Goal: Task Accomplishment & Management: Use online tool/utility

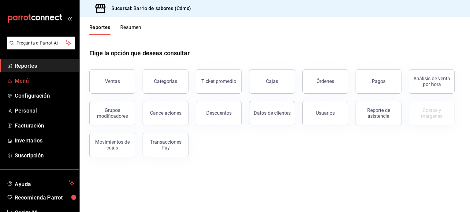
click at [31, 81] on span "Menú" at bounding box center [45, 81] width 60 height 8
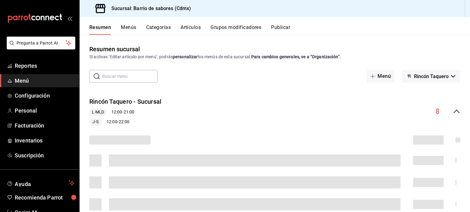
click at [196, 33] on button "Artículos" at bounding box center [190, 29] width 20 height 10
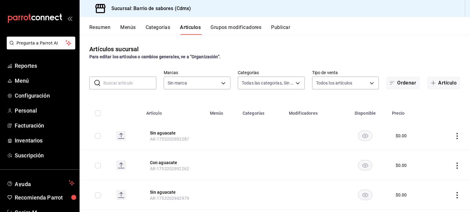
type input "d4f2c970-276d-471a-bc58-83fd5eec7f62,ac1f3768-58ea-4cf7-976a-fbc56a6832cd,56d72…"
click at [138, 79] on input "text" at bounding box center [129, 83] width 53 height 12
type input "54170aec-8ed1-4a83-91d9-e61a2f809249,df7bfe38-4ce9-448d-a052-554b50023395,f231c…"
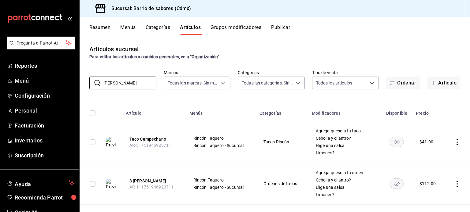
type input "[PERSON_NAME]"
click at [397, 141] on rect "availability-product" at bounding box center [396, 142] width 14 height 10
click at [393, 185] on rect "availability-product" at bounding box center [396, 184] width 14 height 10
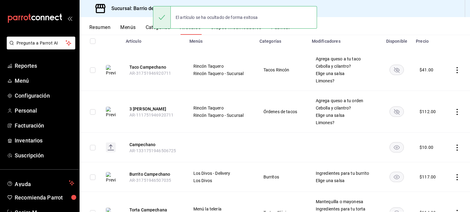
scroll to position [92, 0]
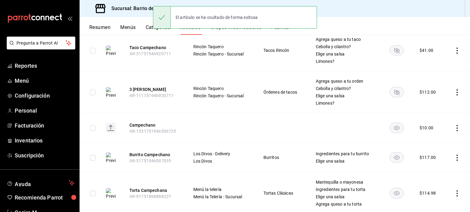
click at [392, 159] on rect "availability-product" at bounding box center [396, 158] width 14 height 10
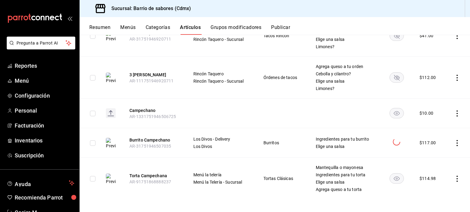
scroll to position [108, 0]
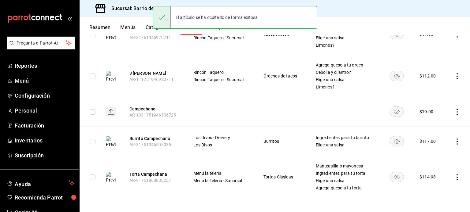
click at [392, 179] on rect "availability-product" at bounding box center [396, 177] width 14 height 10
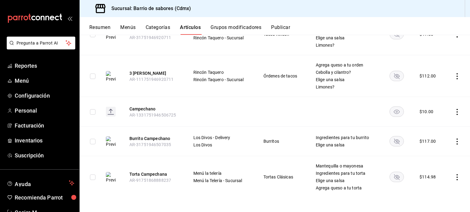
click at [397, 110] on rect "availability-product" at bounding box center [396, 112] width 14 height 10
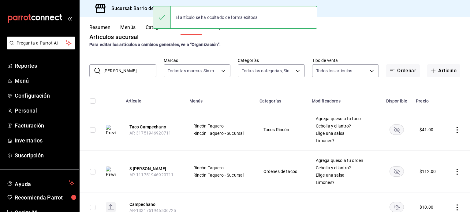
scroll to position [0, 0]
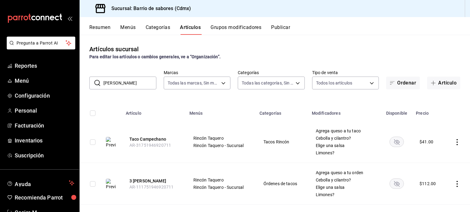
click at [273, 31] on button "Publicar" at bounding box center [280, 29] width 19 height 10
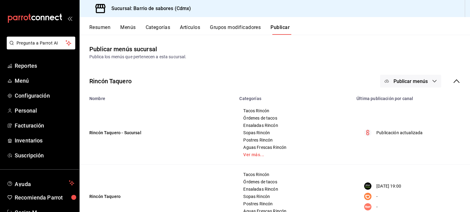
click at [411, 83] on span "Publicar menús" at bounding box center [410, 82] width 34 height 6
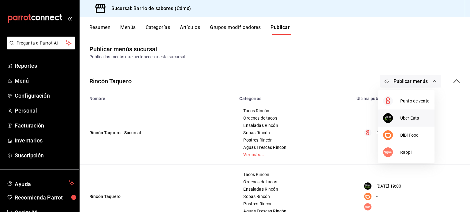
click at [403, 115] on span "Uber Eats" at bounding box center [414, 118] width 29 height 6
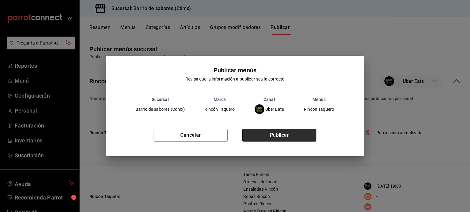
click at [293, 134] on button "Publicar" at bounding box center [279, 135] width 74 height 13
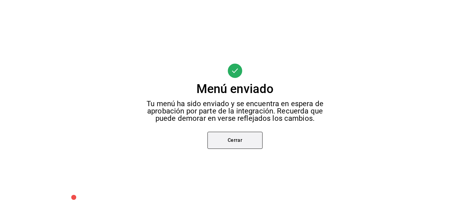
click at [240, 138] on button "Cerrar" at bounding box center [234, 140] width 55 height 17
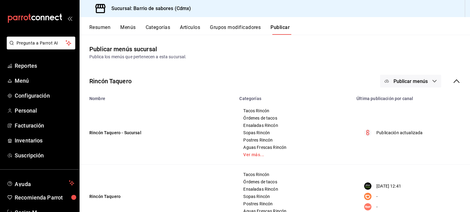
click at [427, 85] on button "Publicar menús" at bounding box center [410, 81] width 61 height 13
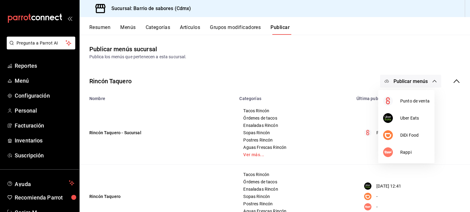
click at [455, 83] on div at bounding box center [235, 106] width 470 height 212
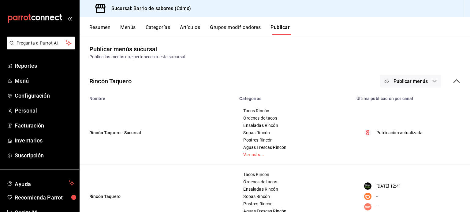
click at [452, 82] on icon at bounding box center [455, 81] width 7 height 7
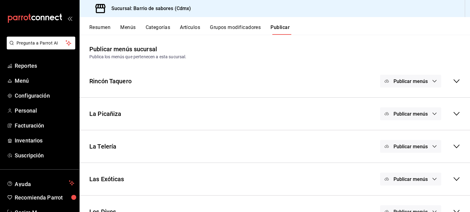
click at [421, 112] on span "Publicar menús" at bounding box center [410, 114] width 34 height 6
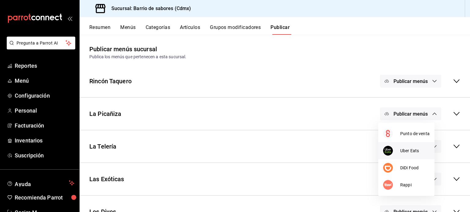
click at [411, 146] on li "Uber Eats" at bounding box center [406, 150] width 56 height 17
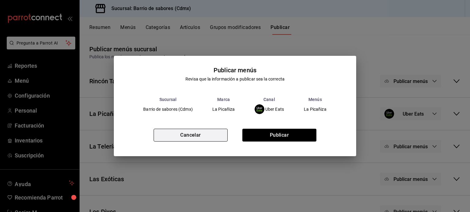
click at [213, 134] on button "Cancelar" at bounding box center [190, 135] width 74 height 13
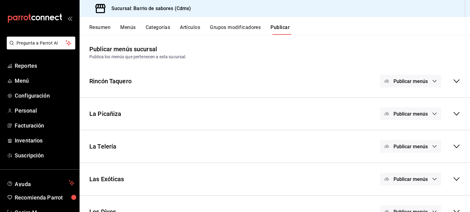
click at [183, 28] on button "Artículos" at bounding box center [190, 29] width 20 height 10
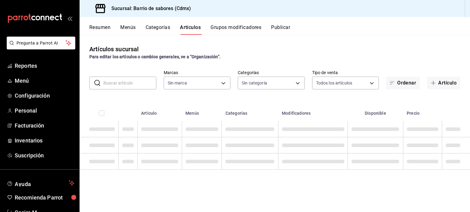
type input "54170aec-8ed1-4a83-91d9-e61a2f809249,df7bfe38-4ce9-448d-a052-554b50023395,f231c…"
click at [133, 83] on input "text" at bounding box center [129, 83] width 53 height 12
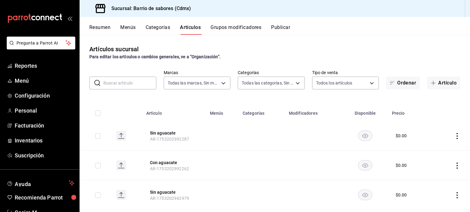
type input "d4f2c970-276d-471a-bc58-83fd5eec7f62,ac1f3768-58ea-4cf7-976a-fbc56a6832cd,56d72…"
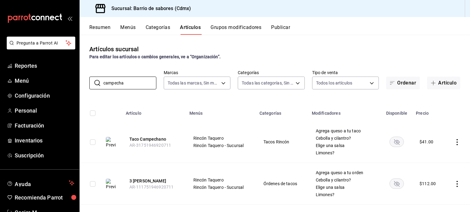
type input "campecha"
click at [397, 144] on rect "availability-product" at bounding box center [396, 142] width 14 height 10
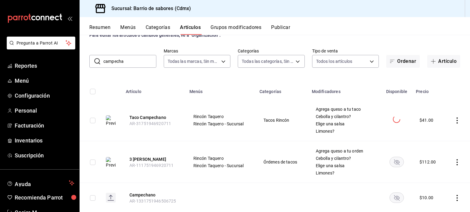
scroll to position [108, 0]
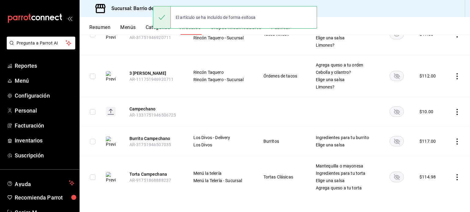
click at [397, 77] on rect "availability-product" at bounding box center [396, 76] width 14 height 10
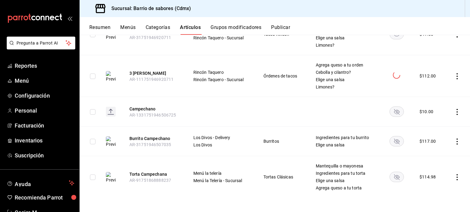
click at [396, 113] on rect "availability-product" at bounding box center [396, 112] width 14 height 10
click at [394, 141] on icon "availability-product" at bounding box center [397, 142] width 6 height 6
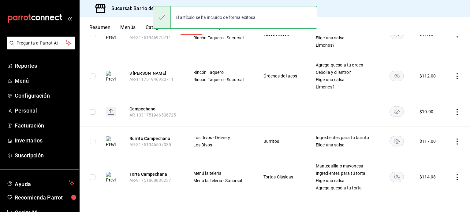
click at [392, 177] on icon "availability-product" at bounding box center [396, 177] width 14 height 10
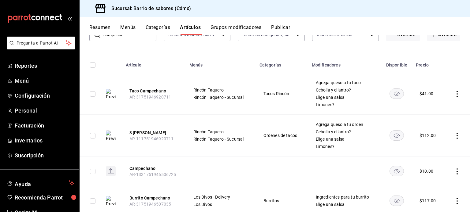
scroll to position [0, 0]
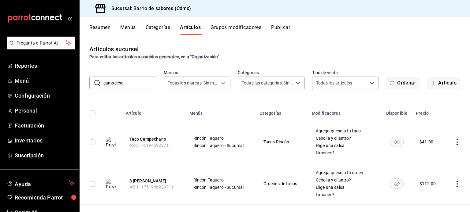
click at [279, 28] on button "Publicar" at bounding box center [280, 29] width 19 height 10
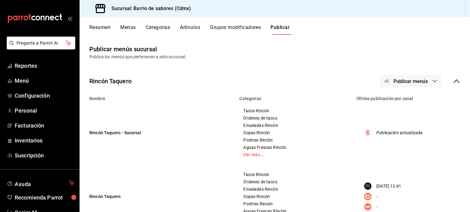
click at [406, 77] on button "Publicar menús" at bounding box center [410, 81] width 61 height 13
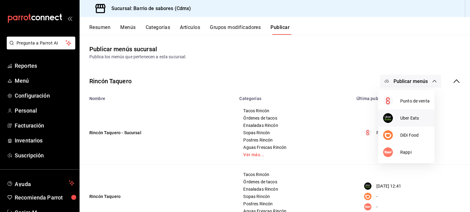
click at [401, 121] on span "Uber Eats" at bounding box center [414, 118] width 29 height 6
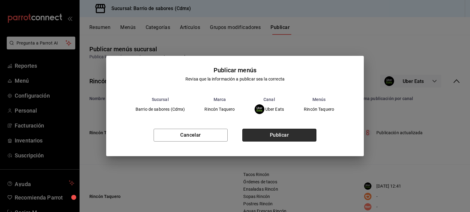
click at [308, 138] on button "Publicar" at bounding box center [279, 135] width 74 height 13
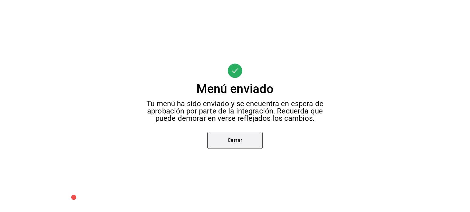
click at [235, 139] on button "Cerrar" at bounding box center [234, 140] width 55 height 17
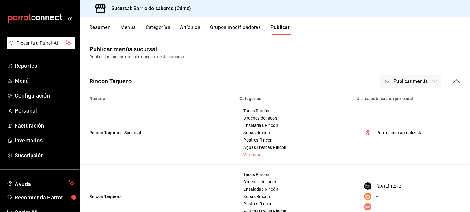
click at [445, 79] on div "Publicar menús" at bounding box center [420, 81] width 80 height 13
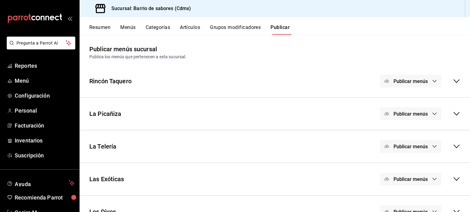
click at [416, 114] on span "Publicar menús" at bounding box center [410, 114] width 34 height 6
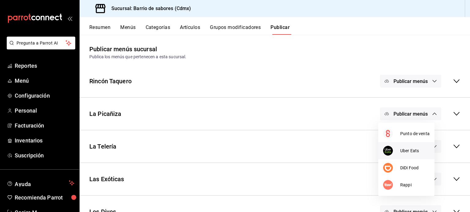
click at [405, 152] on span "Uber Eats" at bounding box center [414, 151] width 29 height 6
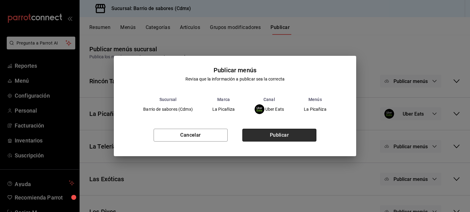
click at [256, 130] on button "Publicar" at bounding box center [279, 135] width 74 height 13
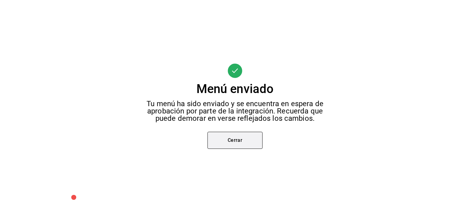
click at [234, 142] on button "Cerrar" at bounding box center [234, 140] width 55 height 17
